Goal: Information Seeking & Learning: Learn about a topic

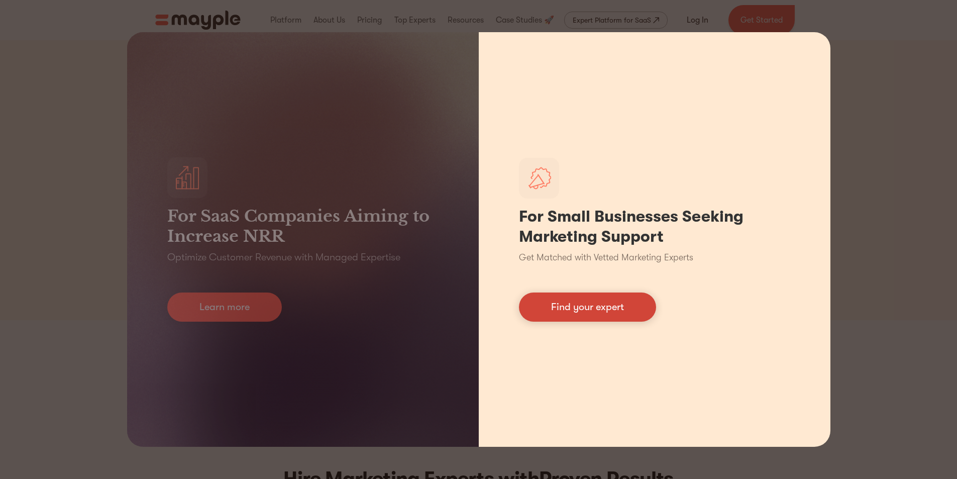
click at [601, 303] on link "Find your expert" at bounding box center [587, 307] width 137 height 29
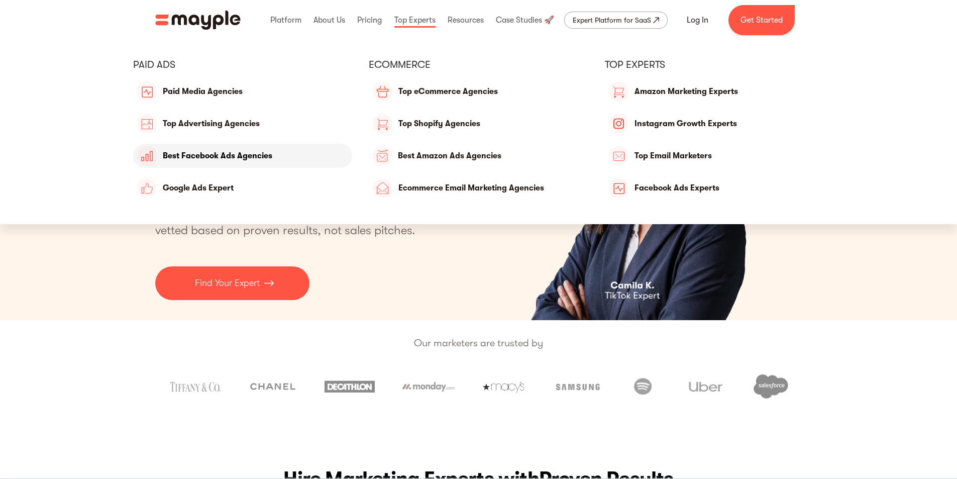
click at [279, 155] on link "Best Facebook Ads Agencies" at bounding box center [243, 156] width 220 height 24
click at [441, 93] on link "Top eCommerce Agencies" at bounding box center [479, 91] width 220 height 24
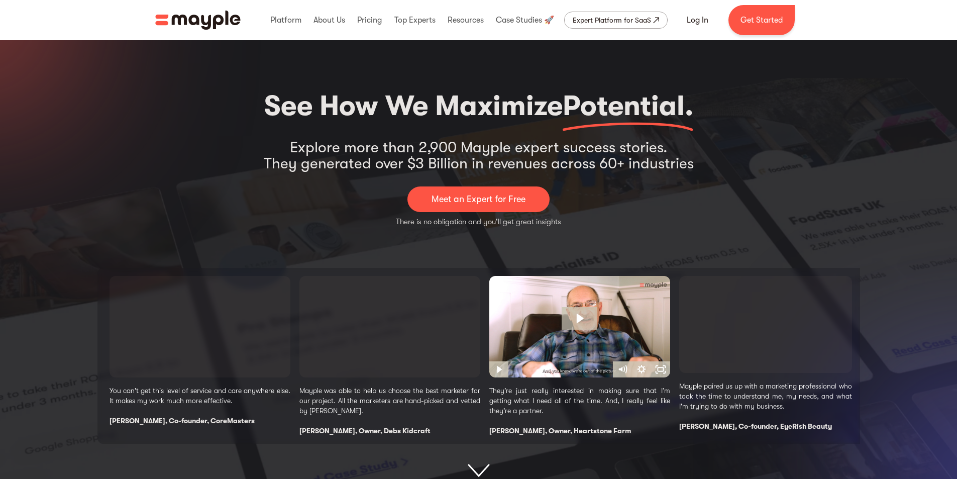
scroll to position [101, 0]
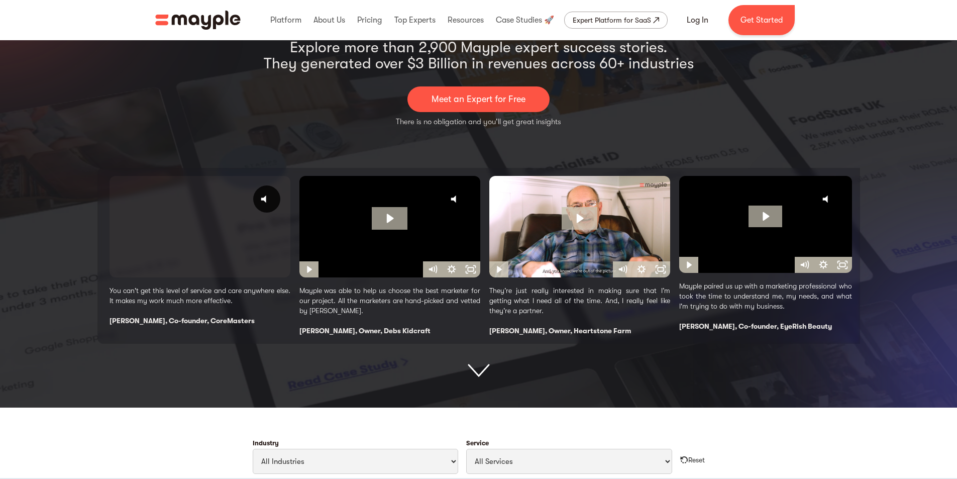
click at [737, 405] on img at bounding box center [478, 193] width 957 height 430
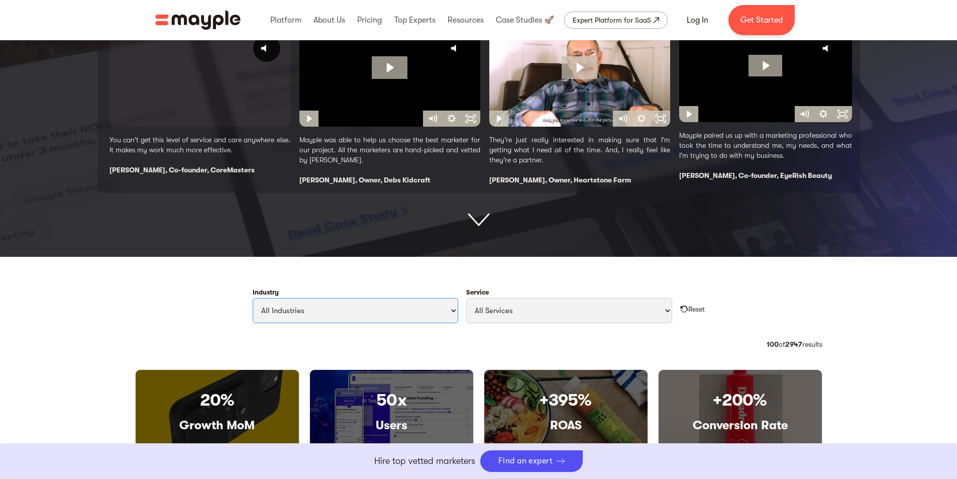
click at [404, 320] on select "All Industries Travel & Leisure Nonprofit & Government Automotive & Transportat…" at bounding box center [356, 310] width 206 height 25
select select "Style & Fashion"
click at [253, 298] on select "All Industries Travel & Leisure Nonprofit & Government Automotive & Transportat…" at bounding box center [356, 310] width 206 height 25
click at [557, 312] on select "All Services Paid Ads Email Marketing SEO CRO Social Media Management Marketing…" at bounding box center [569, 310] width 206 height 25
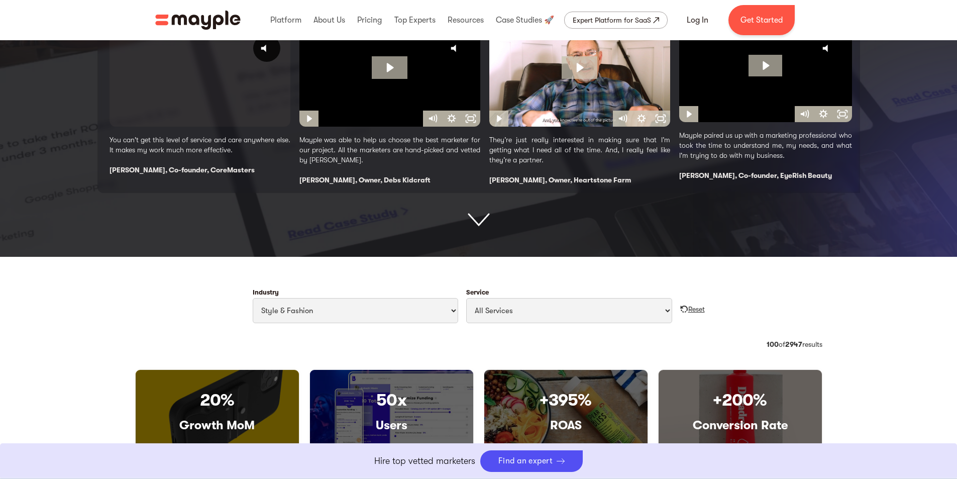
click at [700, 307] on div "Reset" at bounding box center [697, 309] width 17 height 10
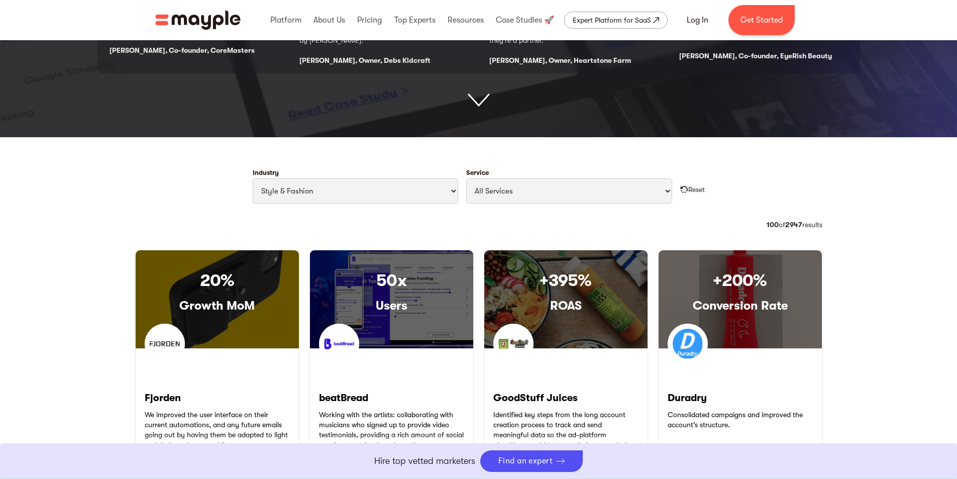
scroll to position [402, 0]
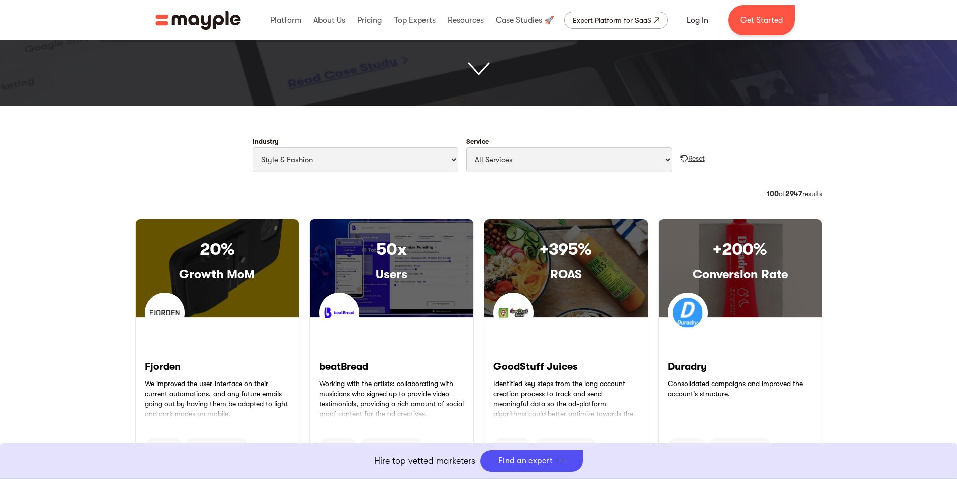
click at [694, 157] on div "Reset" at bounding box center [697, 158] width 17 height 10
click at [683, 158] on img "Filter Cases Form" at bounding box center [685, 158] width 8 height 8
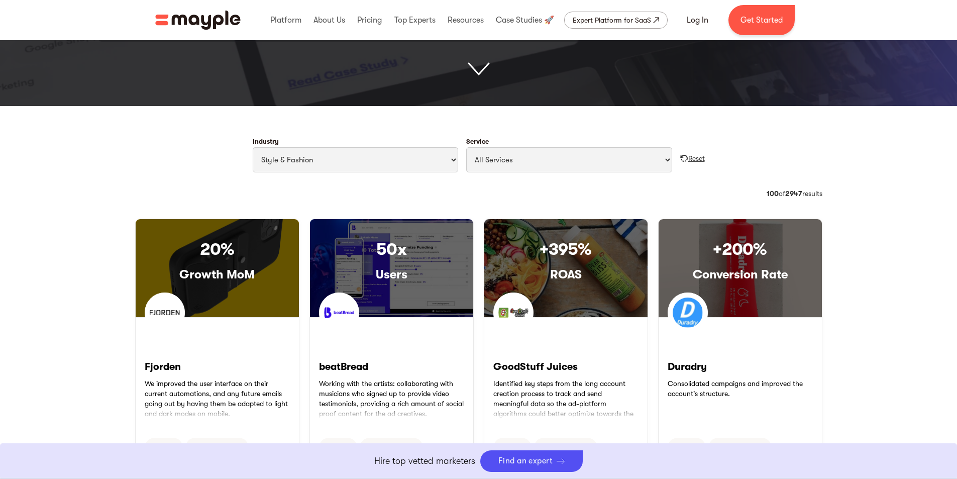
click at [683, 158] on img "Filter Cases Form" at bounding box center [685, 158] width 8 height 8
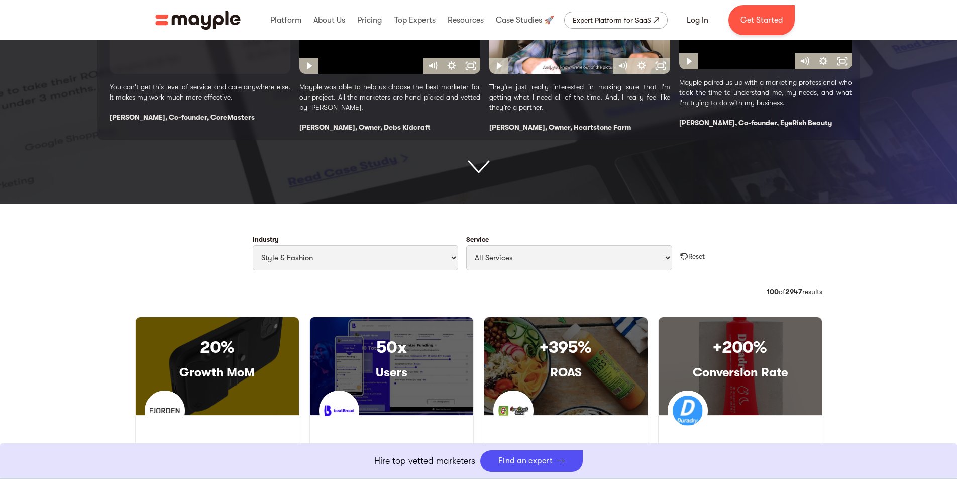
scroll to position [352, 0]
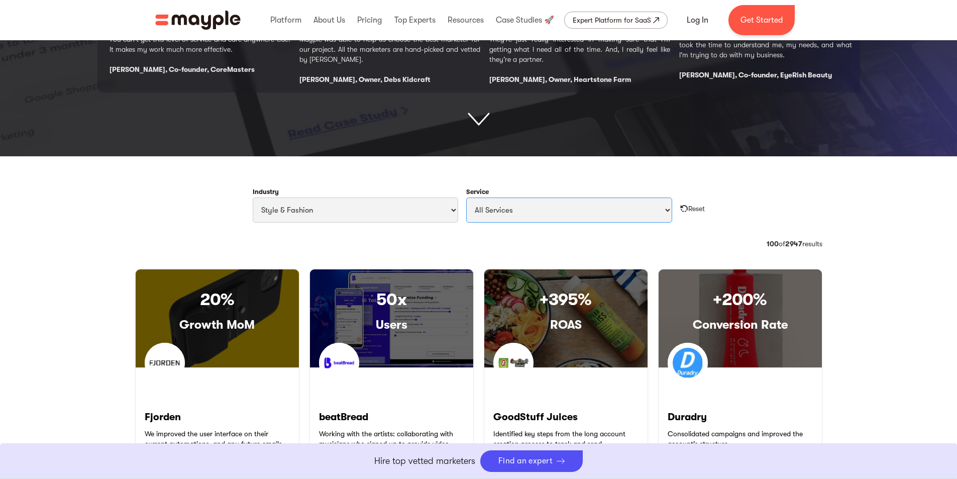
click at [545, 210] on select "All Services Paid Ads Email Marketing SEO CRO Social Media Management Marketing…" at bounding box center [569, 210] width 206 height 25
select select "Paid Ads"
click at [466, 198] on select "All Services Paid Ads Email Marketing SEO CRO Social Media Management Marketing…" at bounding box center [569, 210] width 206 height 25
click at [689, 208] on div "Reset" at bounding box center [697, 209] width 17 height 10
click at [681, 207] on img "Filter Cases Form" at bounding box center [685, 209] width 8 height 8
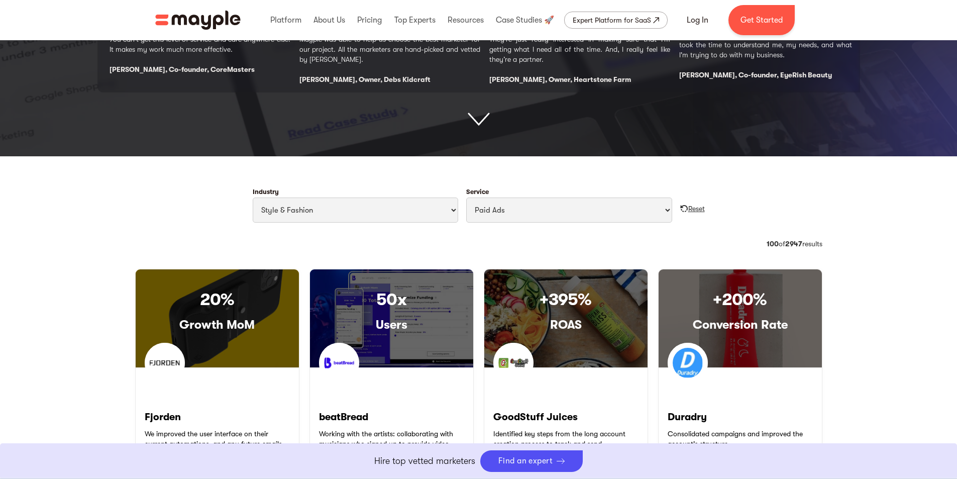
click at [681, 207] on img "Filter Cases Form" at bounding box center [685, 209] width 8 height 8
click at [706, 208] on form "Industry All Industries Travel & Leisure Nonprofit & Government Automotive & Tr…" at bounding box center [479, 205] width 688 height 50
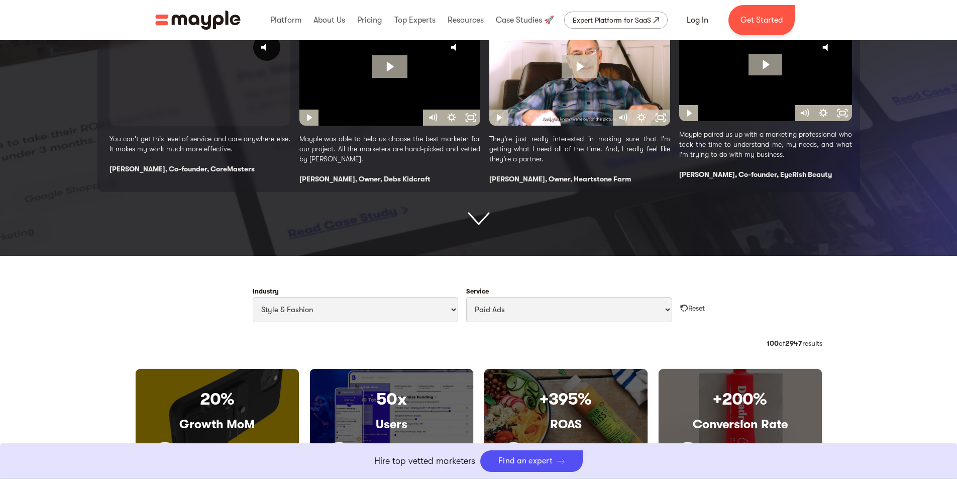
scroll to position [276, 0]
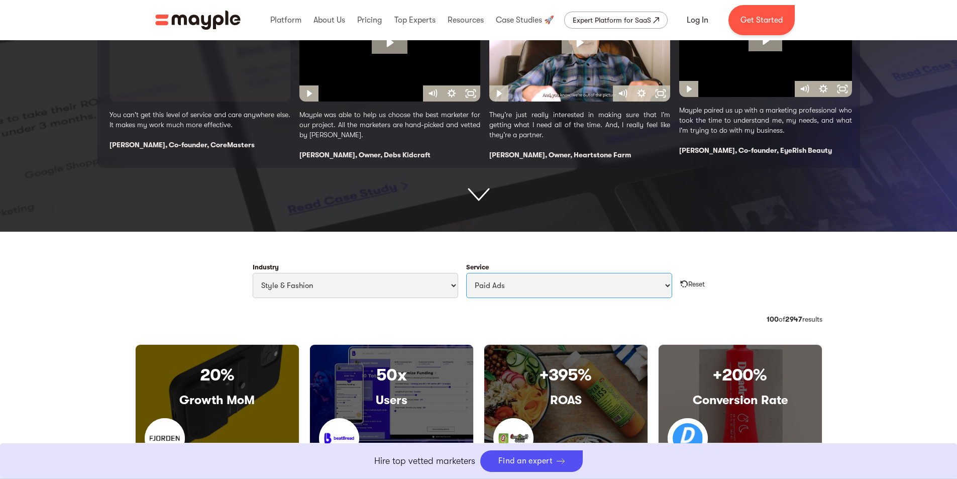
click at [505, 286] on select "All Services Paid Ads Email Marketing SEO CRO Social Media Management Marketing…" at bounding box center [569, 285] width 206 height 25
select select "Filter Cases Form"
click at [466, 273] on select "All Services Paid Ads Email Marketing SEO CRO Social Media Management Marketing…" at bounding box center [569, 285] width 206 height 25
click at [681, 285] on img "Filter Cases Form" at bounding box center [685, 284] width 8 height 8
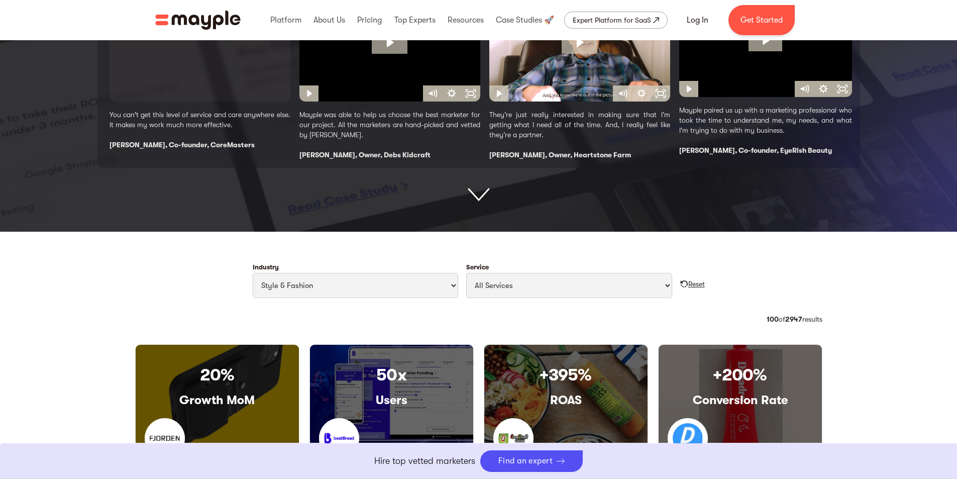
click at [681, 285] on img "Filter Cases Form" at bounding box center [685, 284] width 8 height 8
click at [698, 285] on div "Reset" at bounding box center [697, 284] width 17 height 10
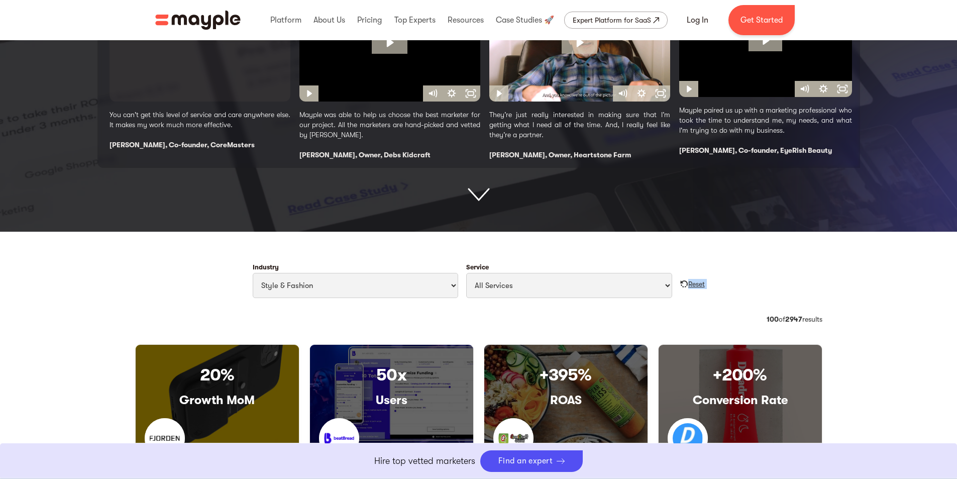
click at [698, 285] on div "Reset" at bounding box center [697, 284] width 17 height 10
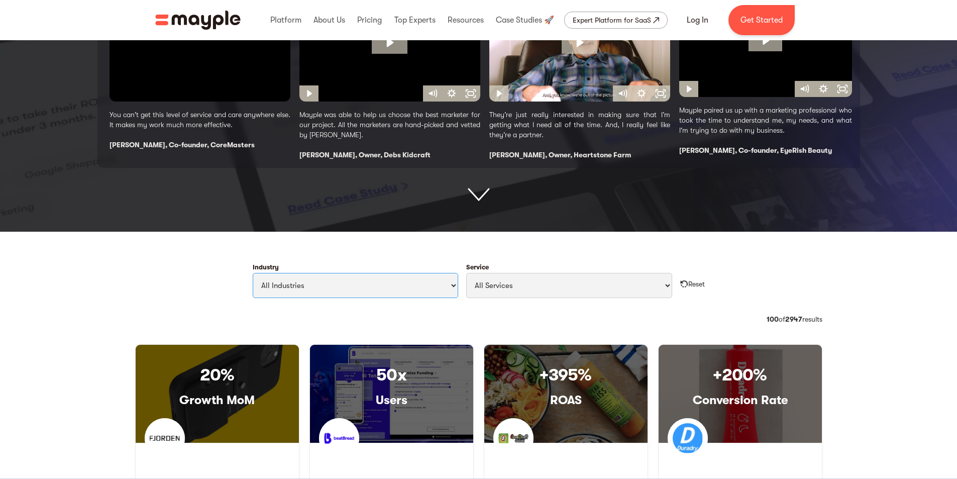
select select "Style & Fashion"
click at [253, 273] on select "All Industries Travel & Leisure Nonprofit & Government Automotive & Transportat…" at bounding box center [356, 285] width 206 height 25
click at [558, 290] on select "All Services Paid Ads Email Marketing SEO CRO Social Media Management Marketing…" at bounding box center [569, 285] width 206 height 25
select select "Google Shopping"
click at [466, 273] on select "All Services Paid Ads Email Marketing SEO CRO Social Media Management Marketing…" at bounding box center [569, 285] width 206 height 25
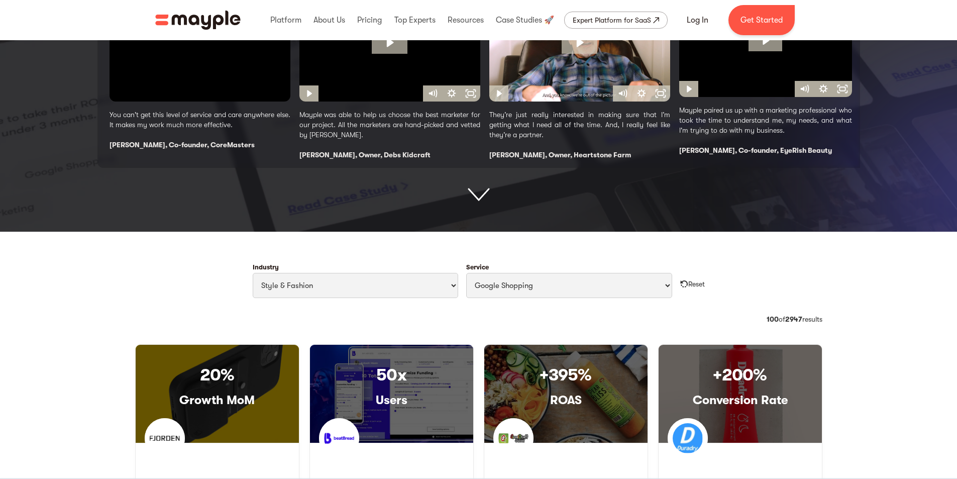
click at [705, 313] on div "Industry All Industries Travel & Leisure Nonprofit & Government Automotive & Tr…" at bounding box center [479, 285] width 704 height 58
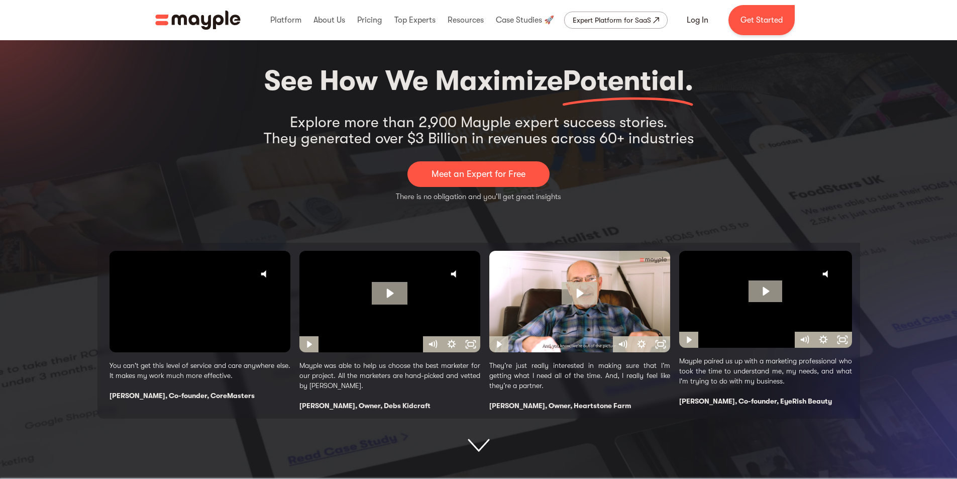
scroll to position [50, 0]
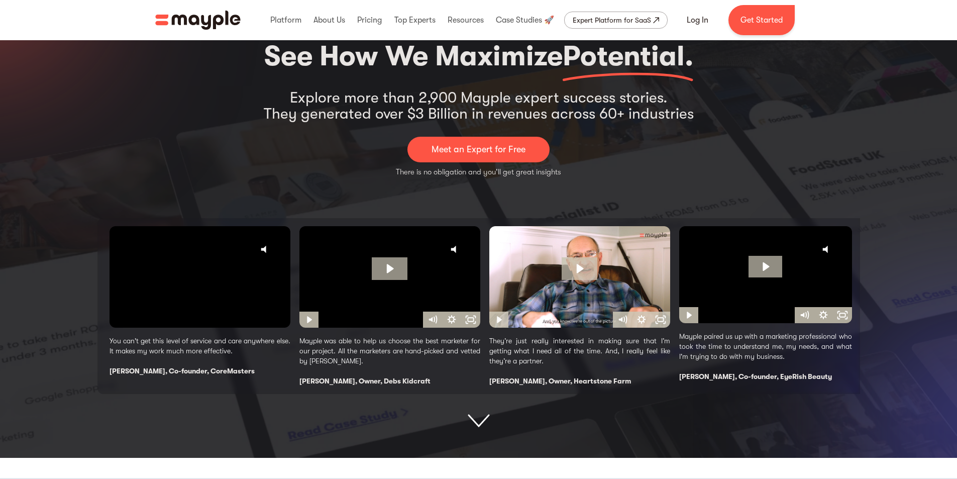
click at [488, 416] on img at bounding box center [479, 421] width 22 height 14
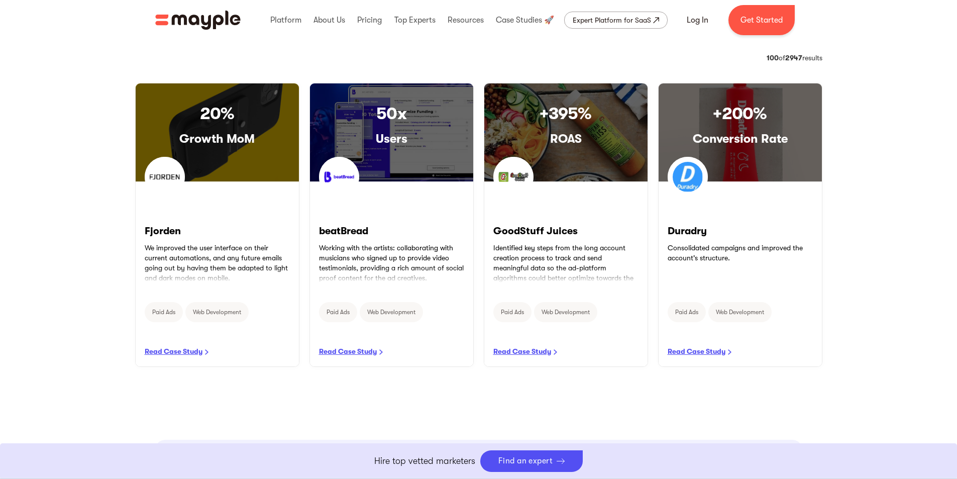
scroll to position [520, 0]
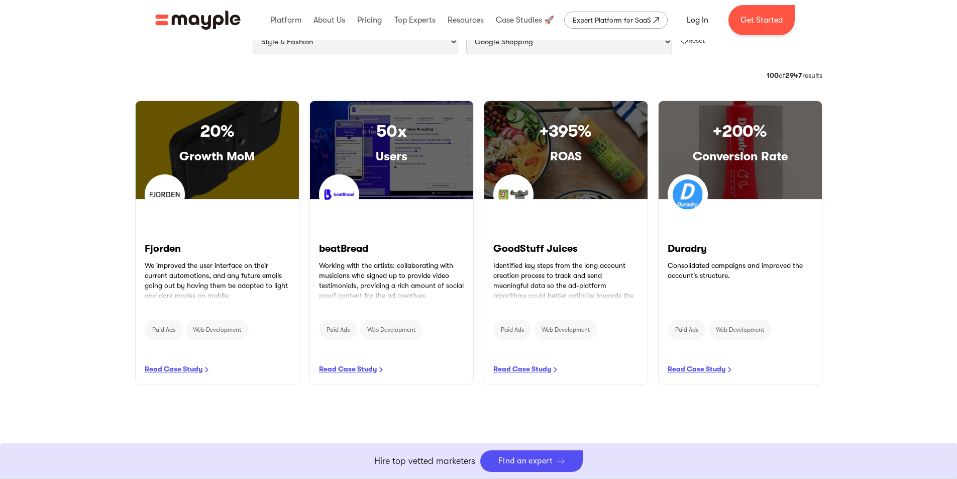
click at [803, 75] on div "100 of 2947 results" at bounding box center [795, 75] width 56 height 10
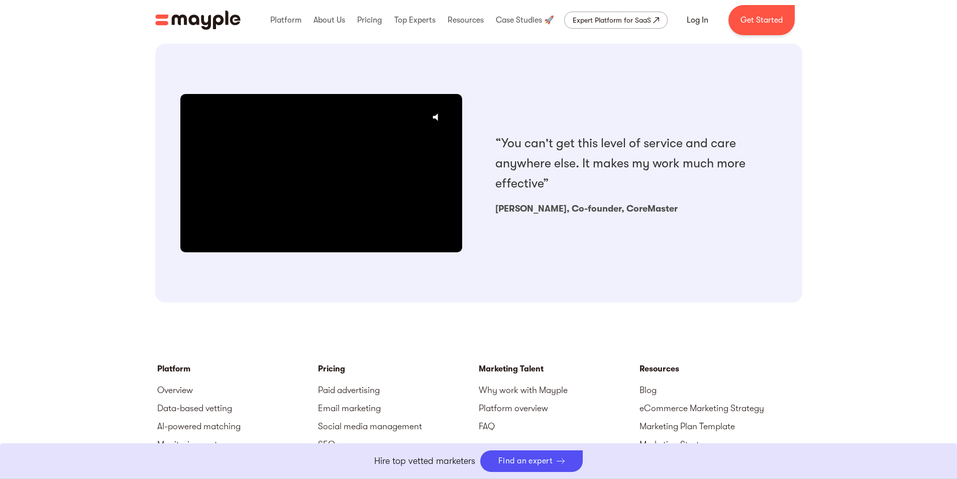
scroll to position [829, 0]
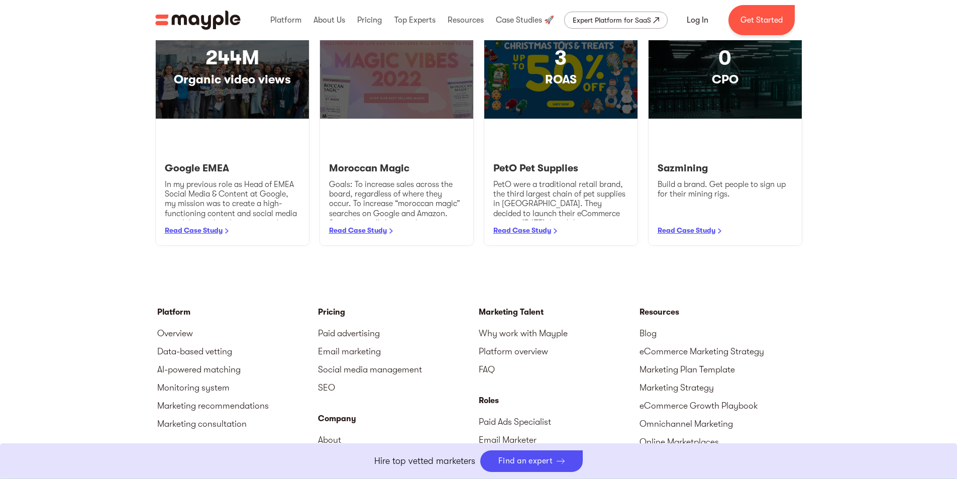
scroll to position [1055, 0]
